Goal: Task Accomplishment & Management: Complete application form

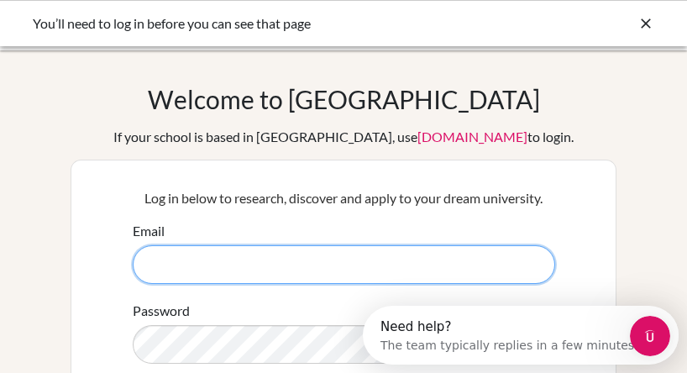
type input "valeria.zarate@cds.ed.cr"
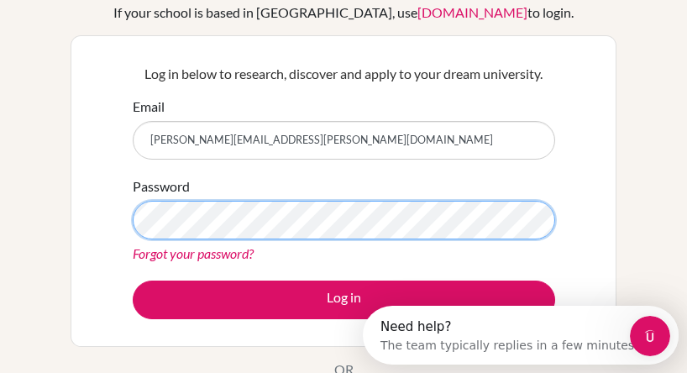
scroll to position [132, 0]
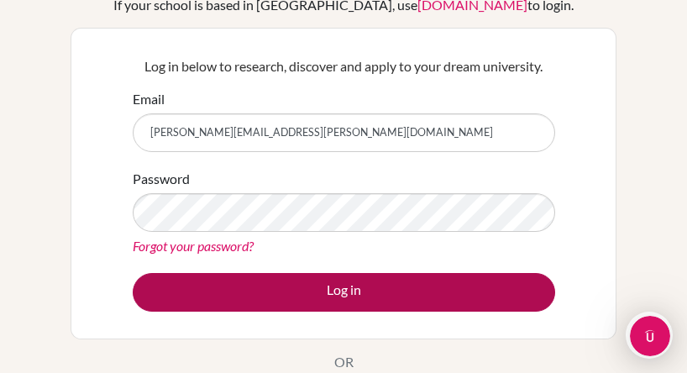
click at [344, 280] on button "Log in" at bounding box center [344, 292] width 422 height 39
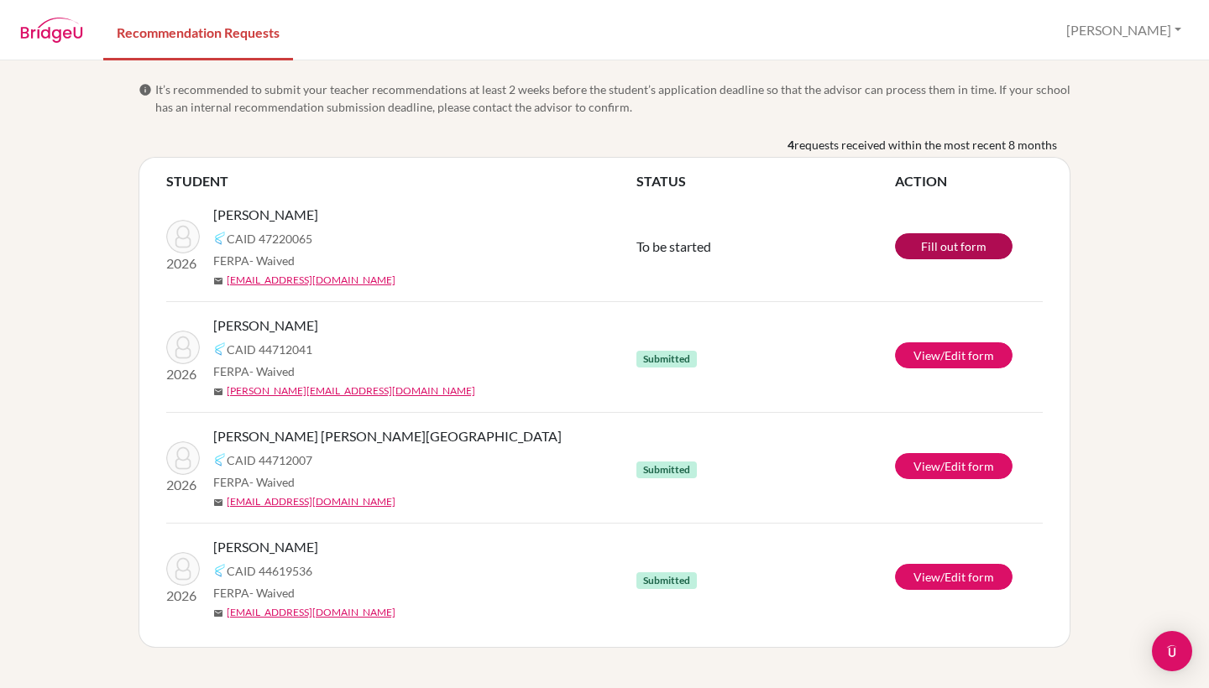
click at [686, 249] on link "Fill out form" at bounding box center [954, 246] width 118 height 26
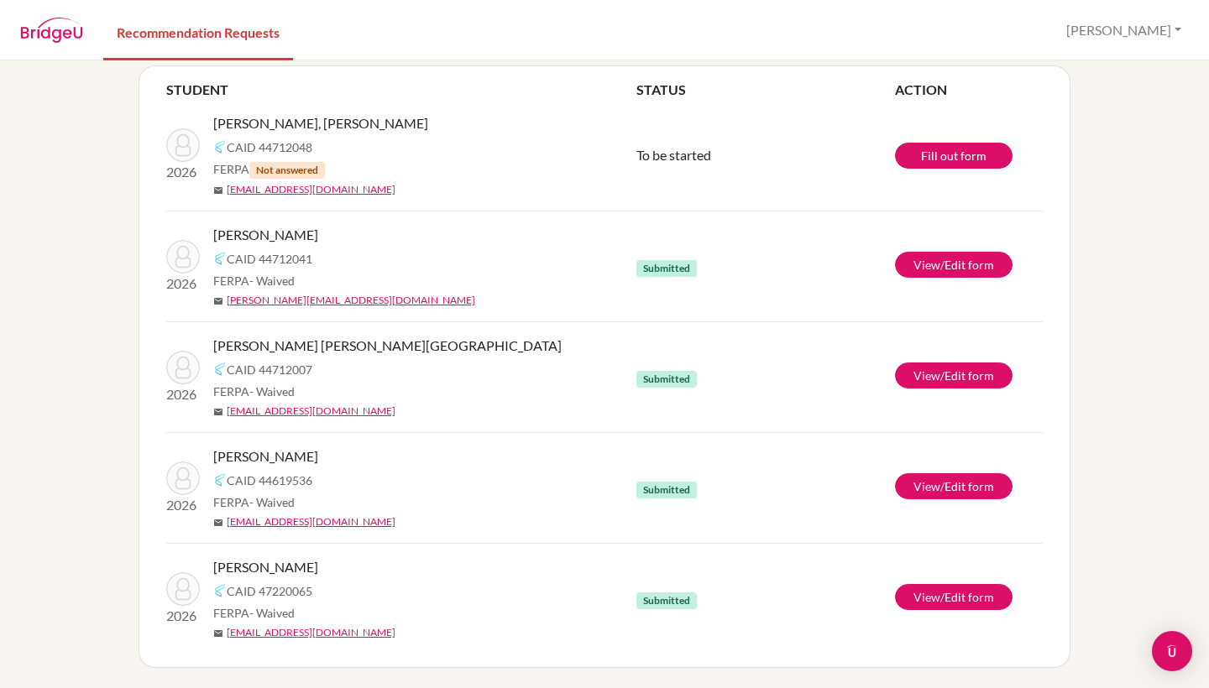
scroll to position [92, 0]
